Goal: Check status: Check status

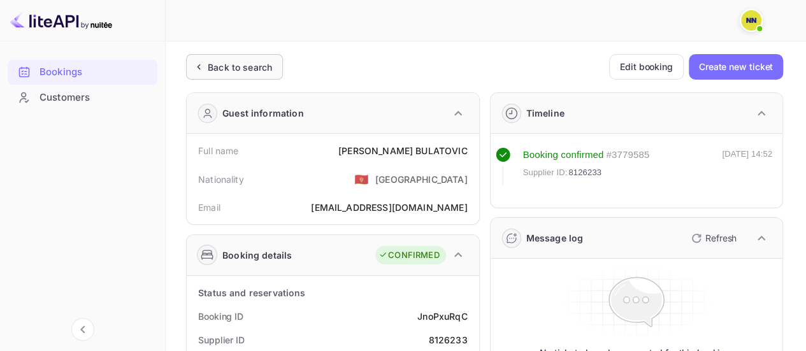
click at [211, 66] on div "Back to search" at bounding box center [240, 67] width 64 height 13
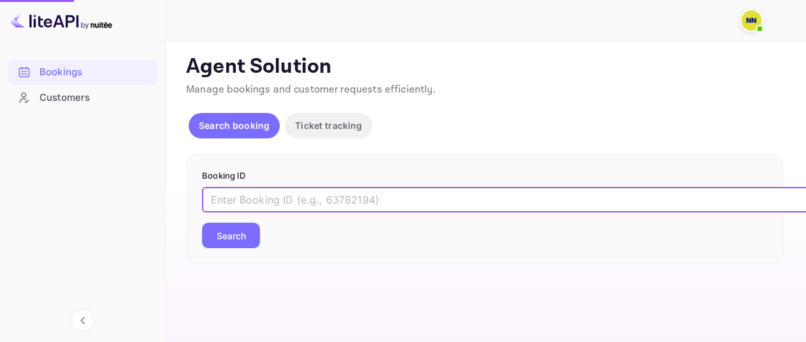
click at [268, 198] on input "text" at bounding box center [520, 199] width 637 height 25
paste input "OhyV0vFqj"
click at [202, 222] on button "Search" at bounding box center [231, 234] width 58 height 25
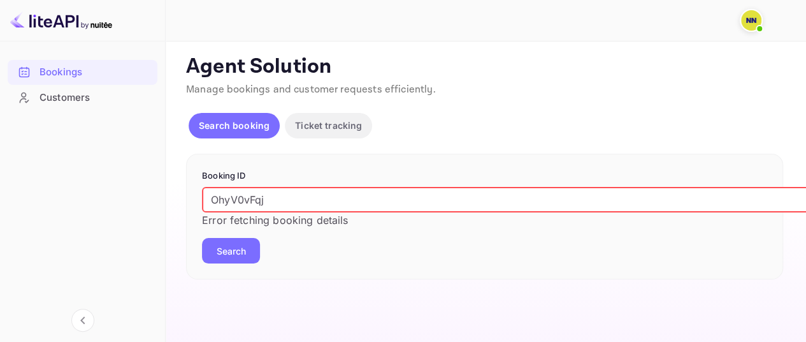
click at [219, 241] on button "Search" at bounding box center [231, 250] width 58 height 25
click at [212, 196] on input "OhyV0vFqj" at bounding box center [520, 199] width 637 height 25
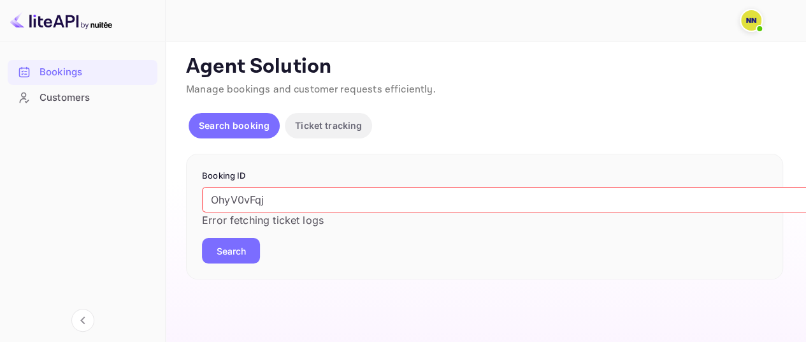
click at [234, 239] on button "Search" at bounding box center [231, 250] width 58 height 25
click at [301, 196] on input "OhyV0vFqj" at bounding box center [520, 199] width 637 height 25
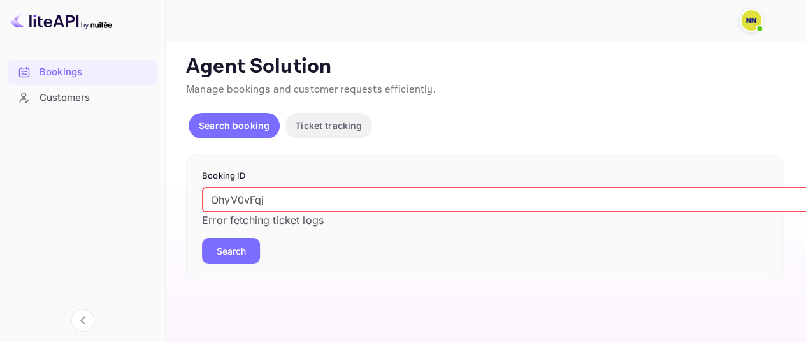
paste input "8746915"
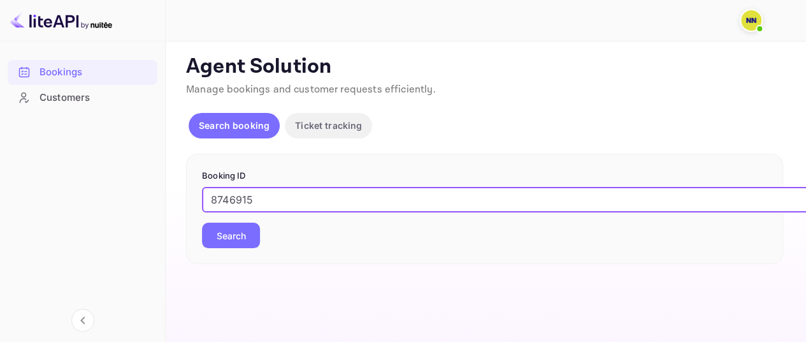
type input "8746915"
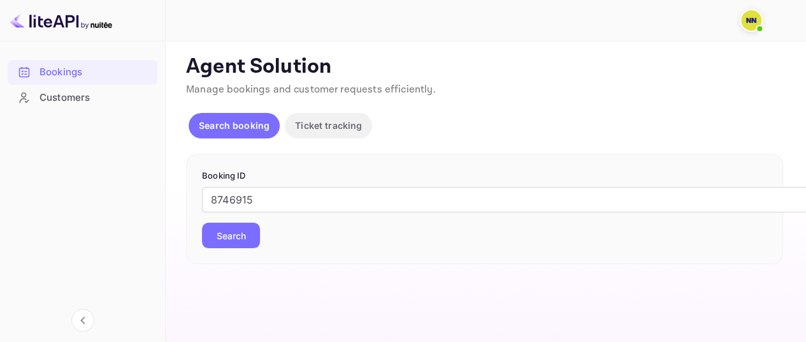
click at [225, 241] on button "Search" at bounding box center [231, 234] width 58 height 25
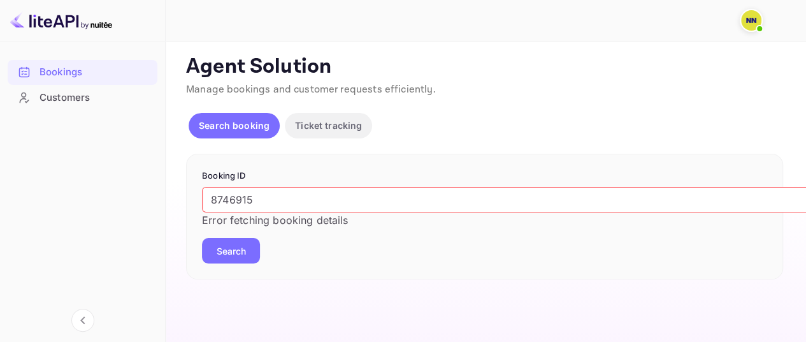
click at [233, 244] on button "Search" at bounding box center [231, 250] width 58 height 25
click at [740, 26] on div at bounding box center [751, 20] width 23 height 23
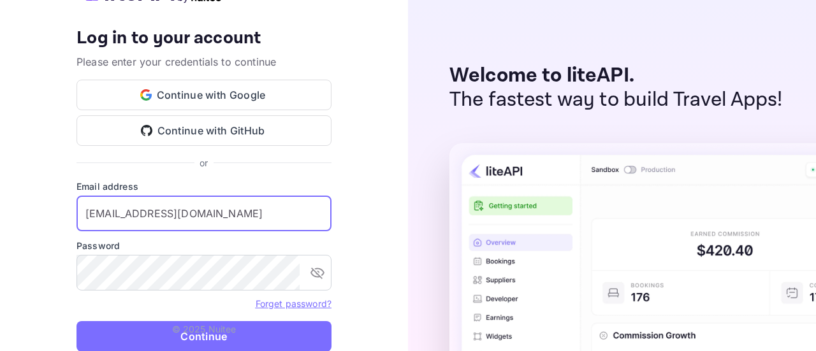
click at [223, 220] on input "password@tbo.com" at bounding box center [203, 214] width 255 height 36
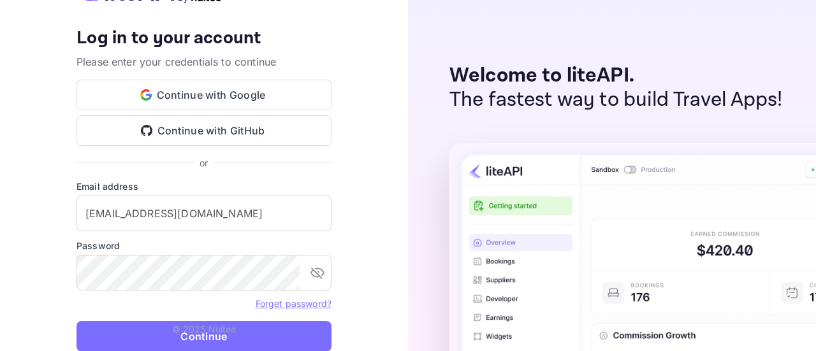
type input "[EMAIL_ADDRESS][DOMAIN_NAME]"
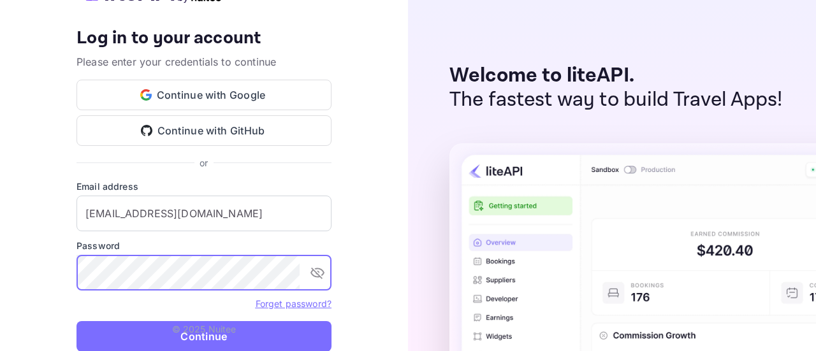
click at [208, 329] on p "© 2025 Nuitee" at bounding box center [204, 328] width 64 height 13
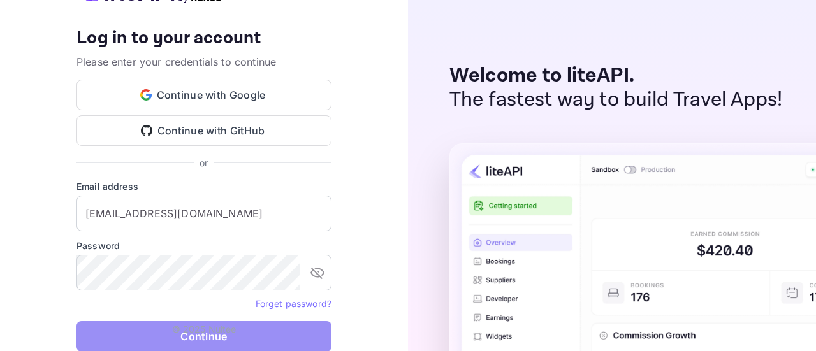
click at [239, 341] on button "Continue" at bounding box center [203, 336] width 255 height 31
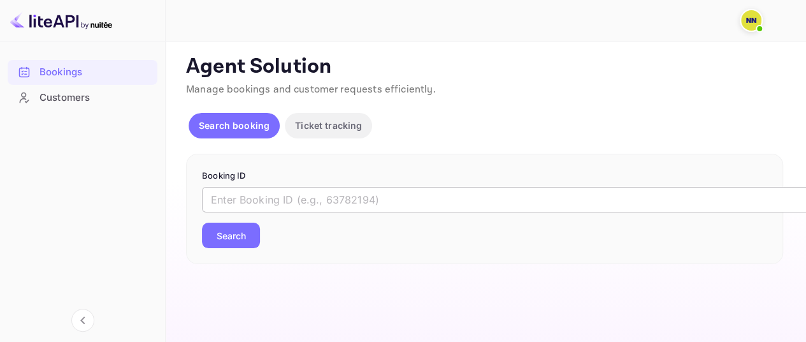
click at [320, 199] on input "text" at bounding box center [520, 199] width 637 height 25
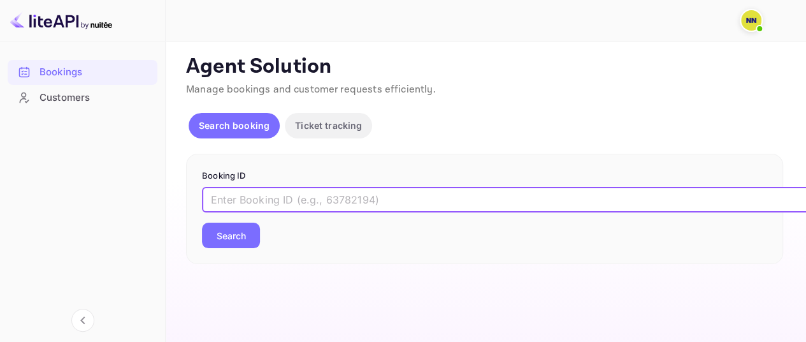
paste input "8746915"
type input "8746915"
click at [202, 222] on button "Search" at bounding box center [231, 234] width 58 height 25
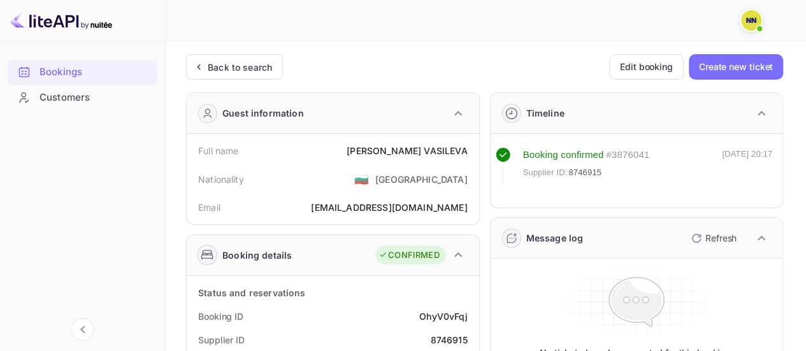
click at [240, 62] on div "Back to search" at bounding box center [240, 67] width 64 height 13
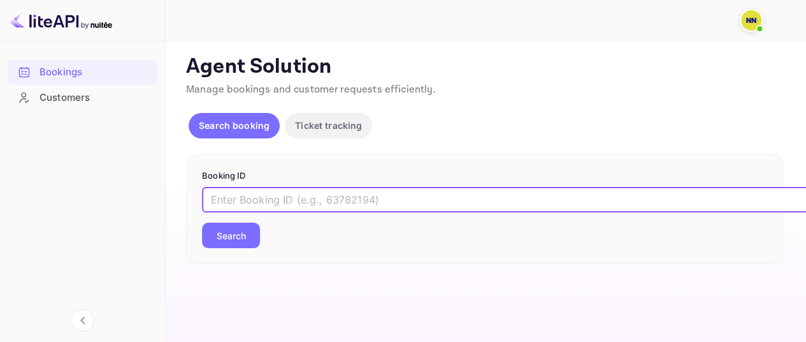
drag, startPoint x: 251, startPoint y: 203, endPoint x: 280, endPoint y: 194, distance: 30.8
click at [251, 203] on input "text" at bounding box center [520, 199] width 637 height 25
paste input "gsZ3JVIkz"
type input "gsZ3JVIkz"
click at [241, 234] on button "Search" at bounding box center [231, 234] width 58 height 25
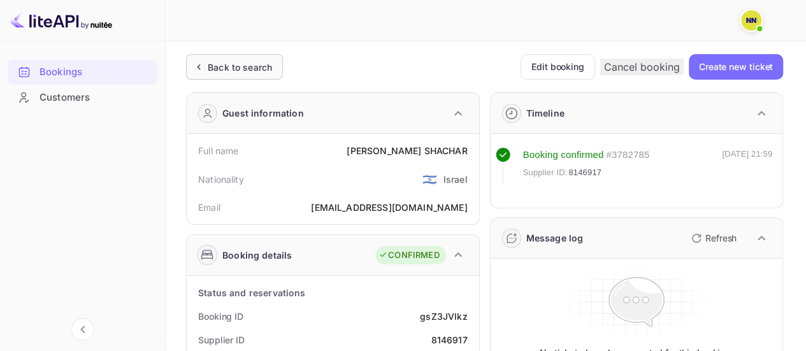
click at [232, 68] on div "Back to search" at bounding box center [240, 67] width 64 height 13
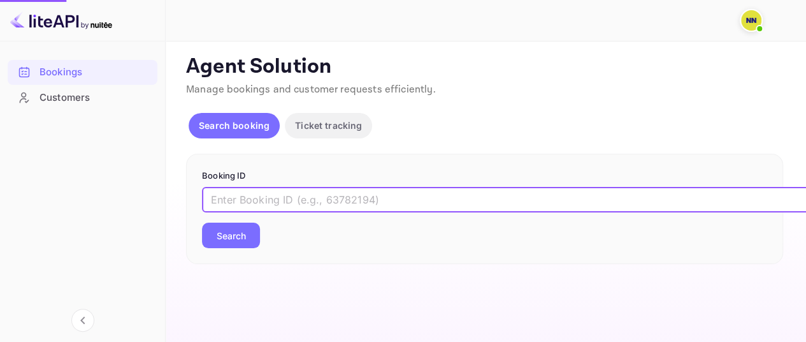
click at [286, 200] on input "text" at bounding box center [520, 199] width 637 height 25
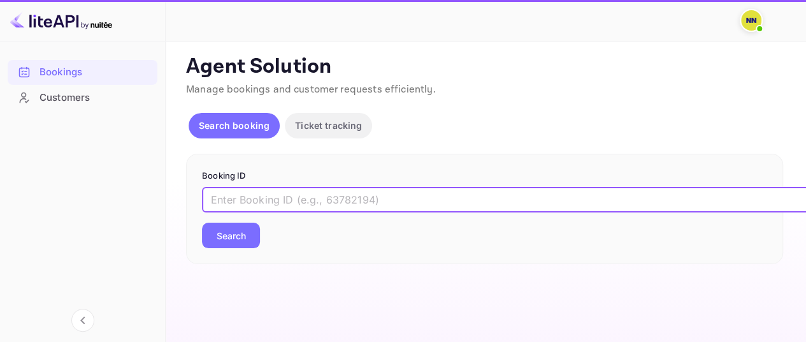
paste input "a8ubhJKpf"
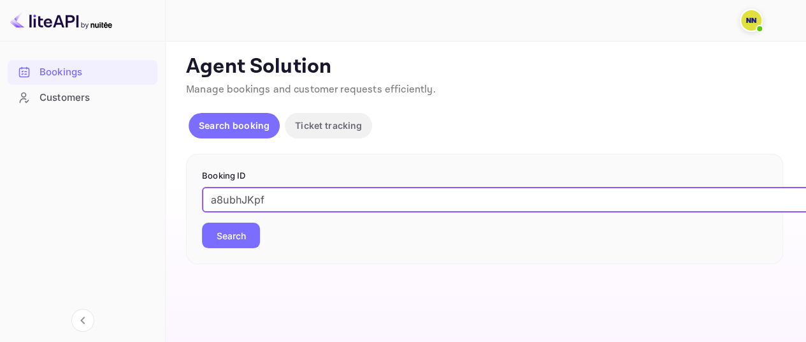
type input "a8ubhJKpf"
click at [248, 234] on button "Search" at bounding box center [231, 234] width 58 height 25
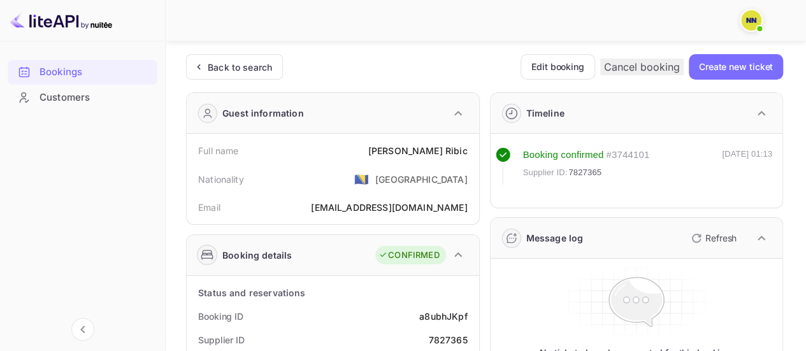
scroll to position [127, 0]
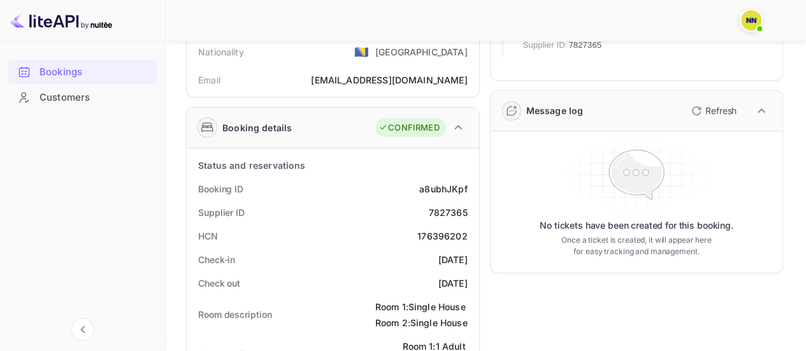
click at [445, 229] on div "176396202" at bounding box center [442, 235] width 50 height 13
copy div "176396202"
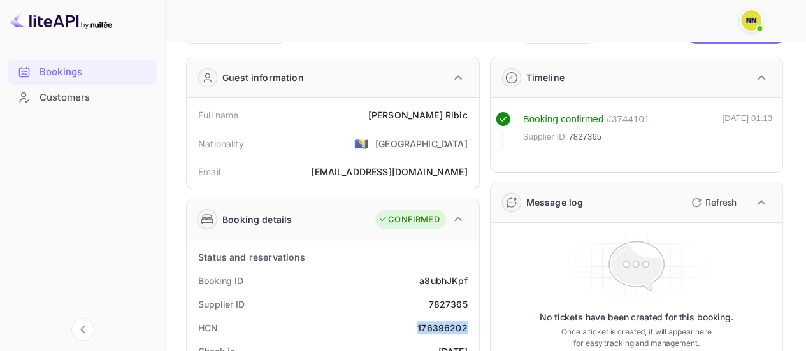
scroll to position [0, 0]
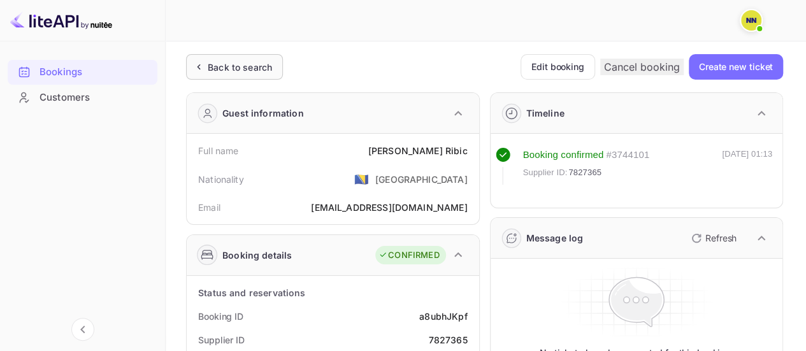
click at [248, 67] on div "Back to search" at bounding box center [240, 67] width 64 height 13
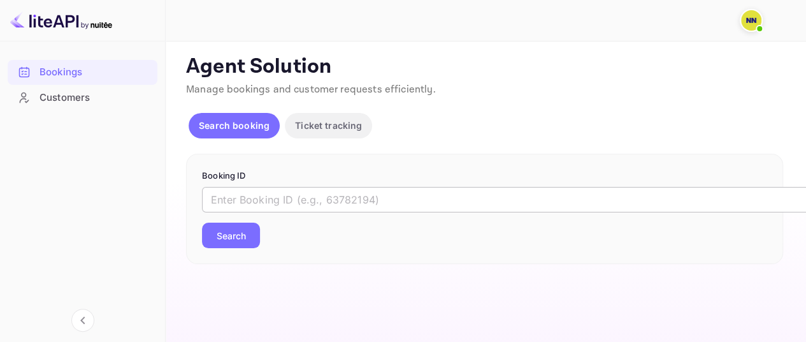
click at [266, 199] on input "text" at bounding box center [520, 199] width 637 height 25
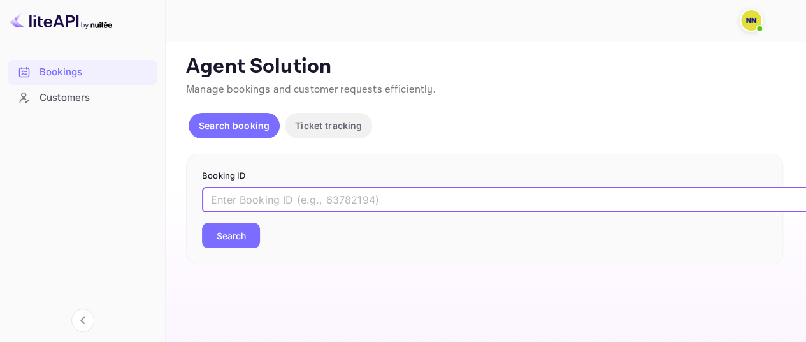
paste input "7WXWztVxf"
type input "7WXWztVxf"
click at [235, 236] on button "Search" at bounding box center [231, 234] width 58 height 25
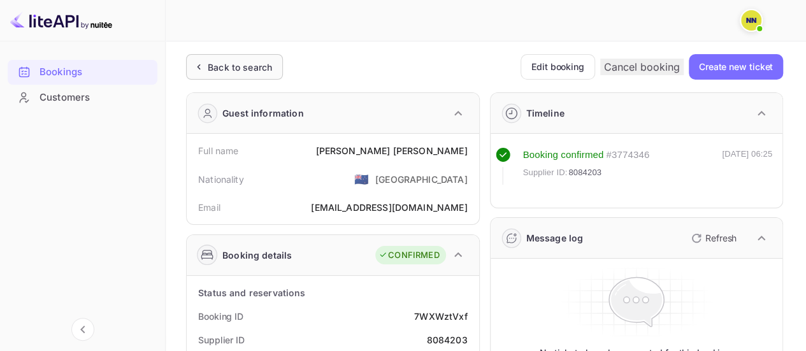
click at [243, 73] on div "Back to search" at bounding box center [240, 67] width 64 height 13
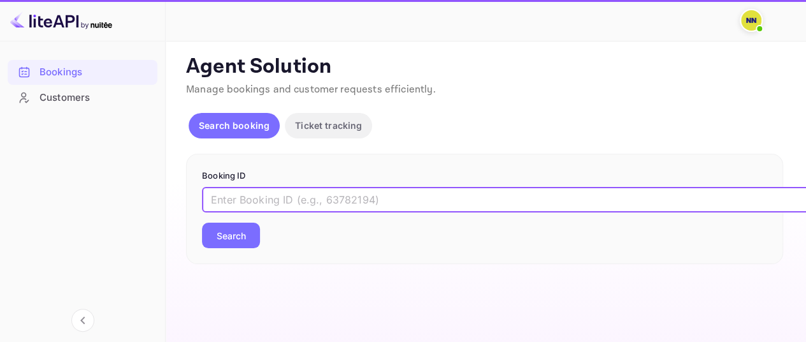
click at [261, 199] on input "text" at bounding box center [520, 199] width 637 height 25
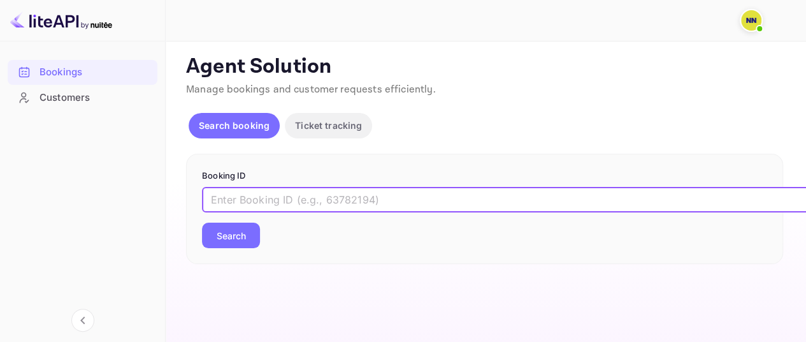
paste input "pKk0Y6FIe"
type input "pKk0Y6FIe"
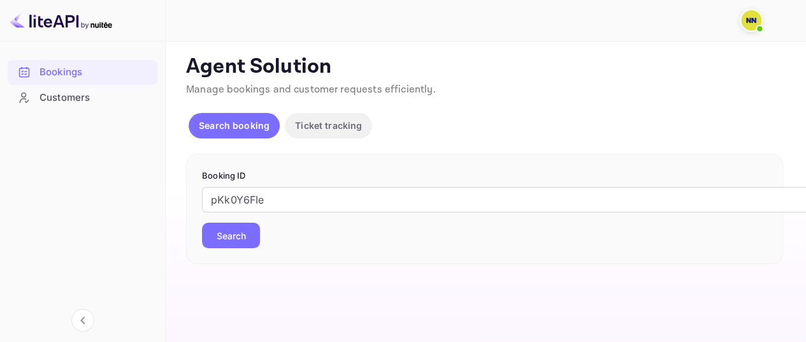
click at [246, 233] on button "Search" at bounding box center [231, 234] width 58 height 25
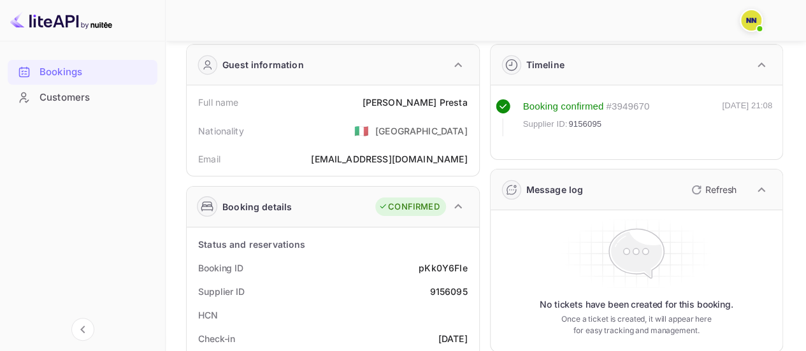
scroll to position [127, 0]
